Goal: Information Seeking & Learning: Find specific page/section

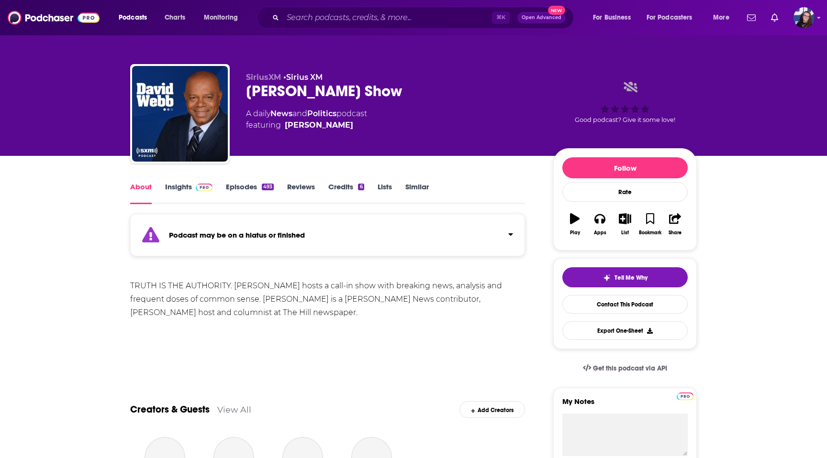
click at [176, 187] on link "Insights" at bounding box center [188, 193] width 47 height 22
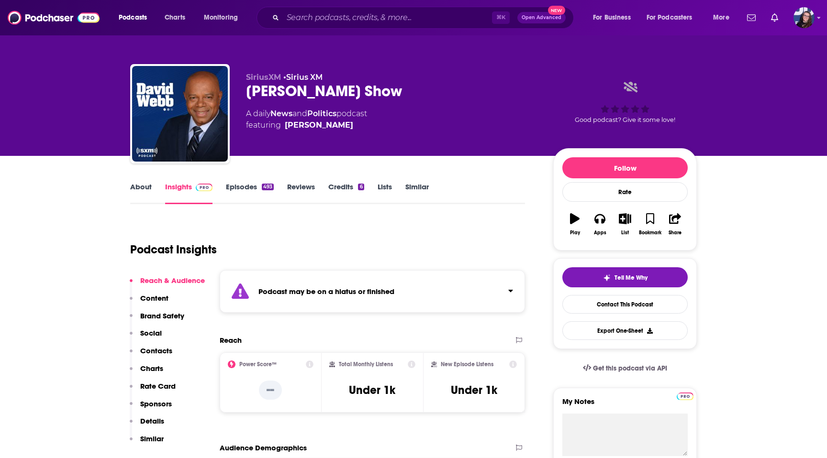
click at [241, 181] on div "About Insights Episodes 493 Reviews Credits 6 Lists Similar" at bounding box center [327, 192] width 395 height 23
click at [239, 187] on link "Episodes 493" at bounding box center [250, 193] width 48 height 22
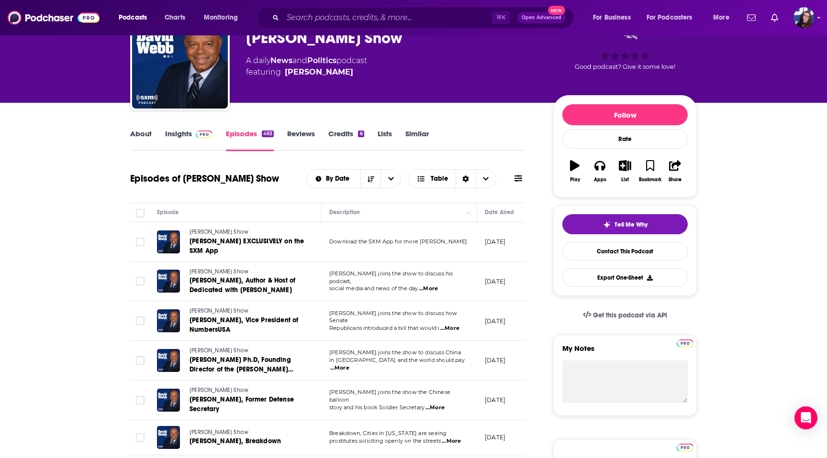
scroll to position [45, 0]
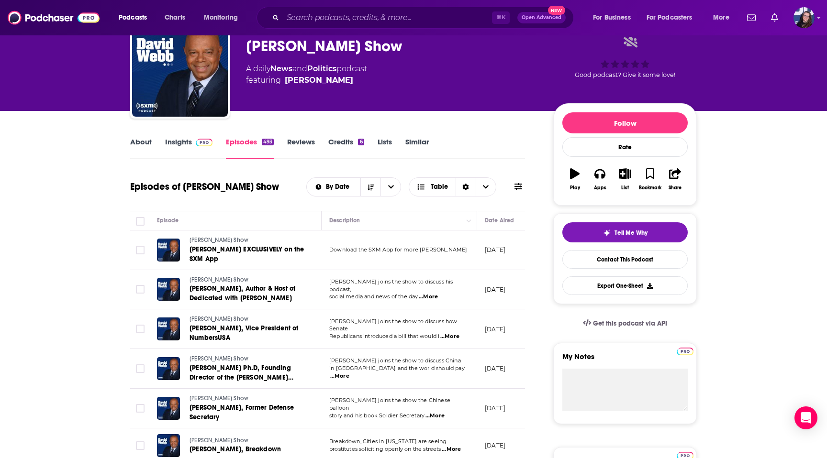
click at [183, 144] on link "Insights" at bounding box center [188, 148] width 47 height 22
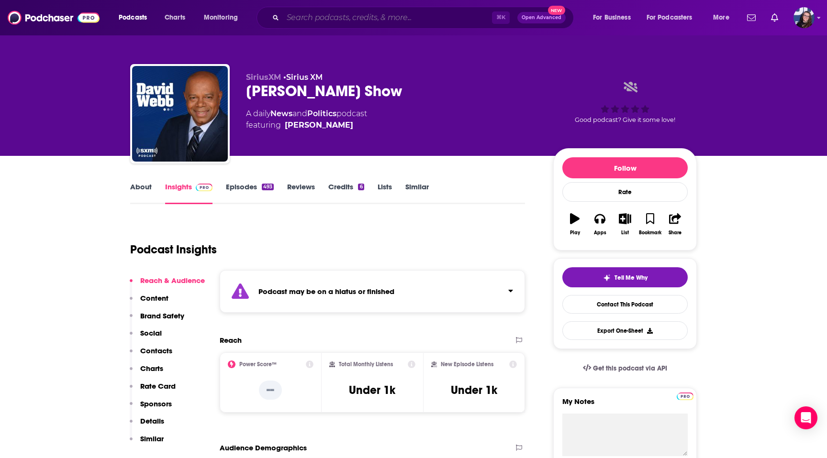
click at [325, 20] on input "Search podcasts, credits, & more..." at bounding box center [387, 17] width 209 height 15
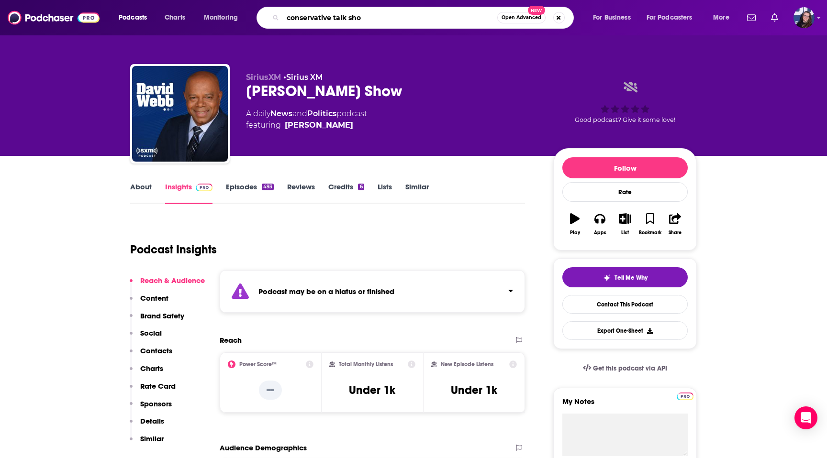
type input "conservative talk show"
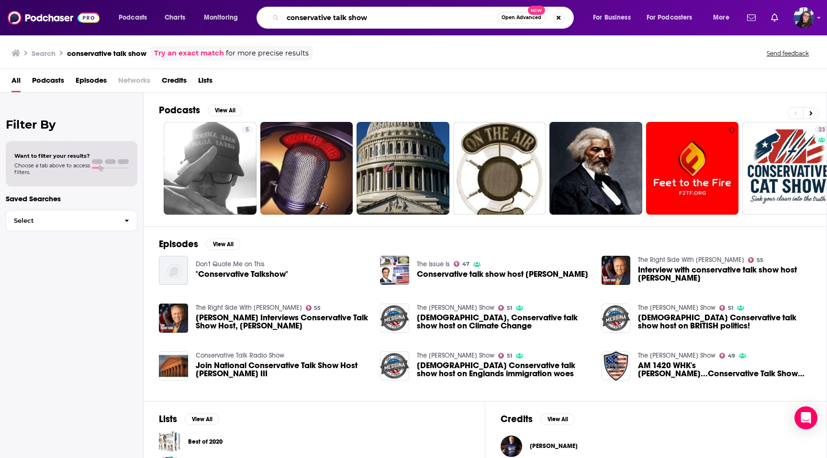
click at [373, 18] on input "conservative talk show" at bounding box center [390, 17] width 214 height 15
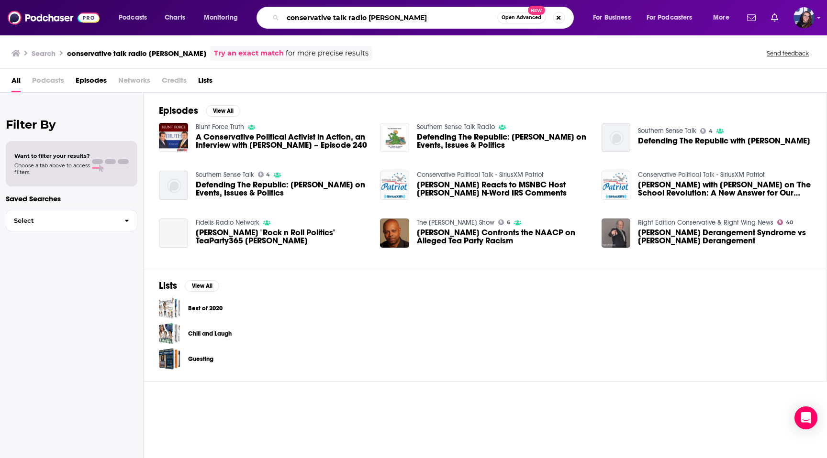
drag, startPoint x: 369, startPoint y: 19, endPoint x: 259, endPoint y: 19, distance: 109.5
click at [259, 19] on div "conservative talk radio [PERSON_NAME] Open Advanced New" at bounding box center [414, 18] width 317 height 22
type input "[PERSON_NAME]"
